Goal: Find specific page/section: Find specific page/section

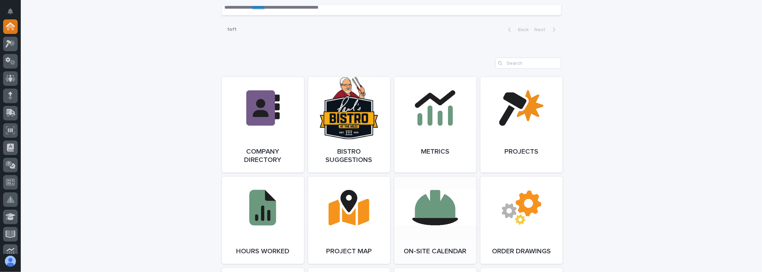
scroll to position [543, 0]
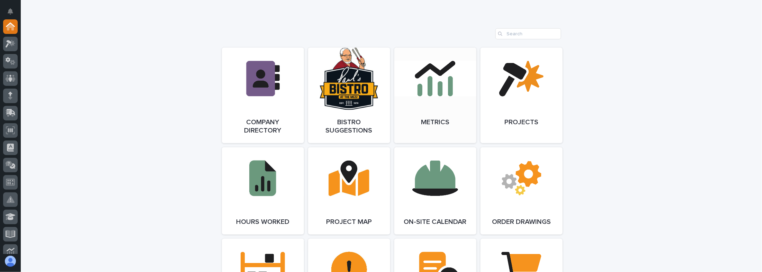
click at [398, 107] on link "Open Link" at bounding box center [435, 96] width 82 height 96
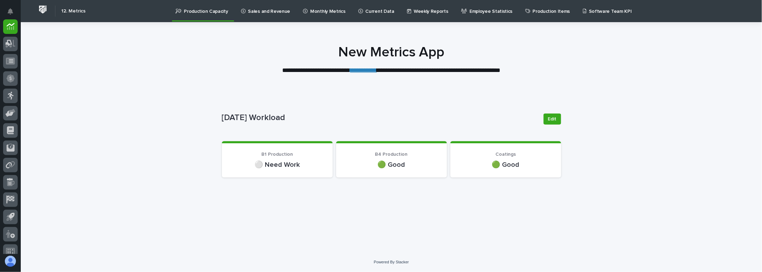
click at [367, 68] on link "**********" at bounding box center [363, 70] width 27 height 6
